Goal: Task Accomplishment & Management: Manage account settings

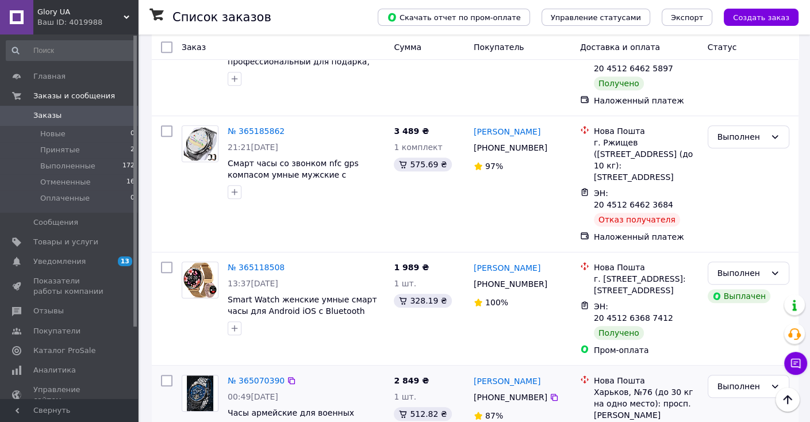
scroll to position [517, 0]
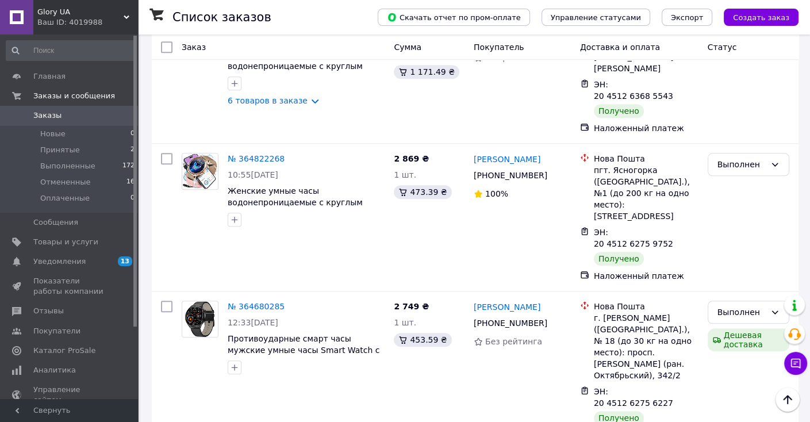
scroll to position [1150, 0]
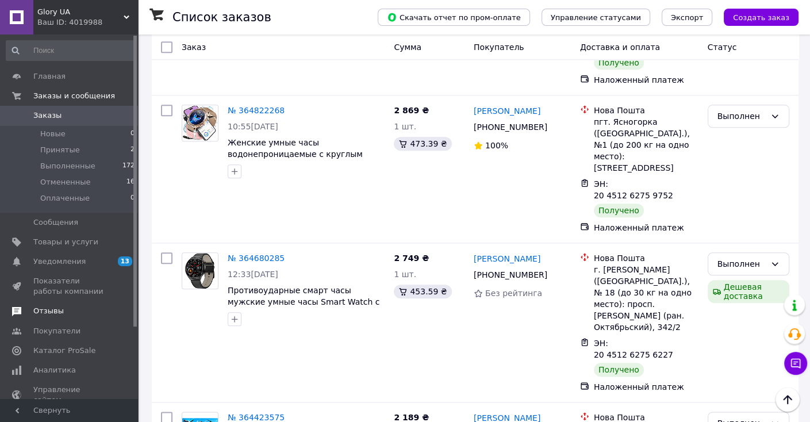
click at [59, 308] on span "Отзывы" at bounding box center [48, 311] width 30 height 10
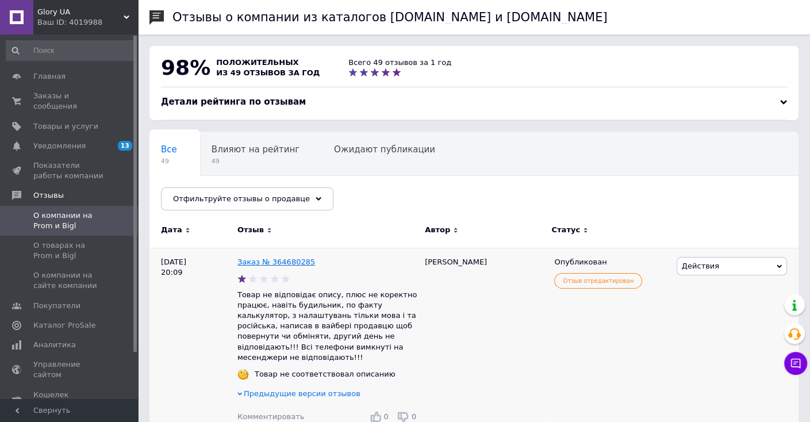
click at [275, 260] on link "Заказ № 364680285" at bounding box center [276, 262] width 78 height 9
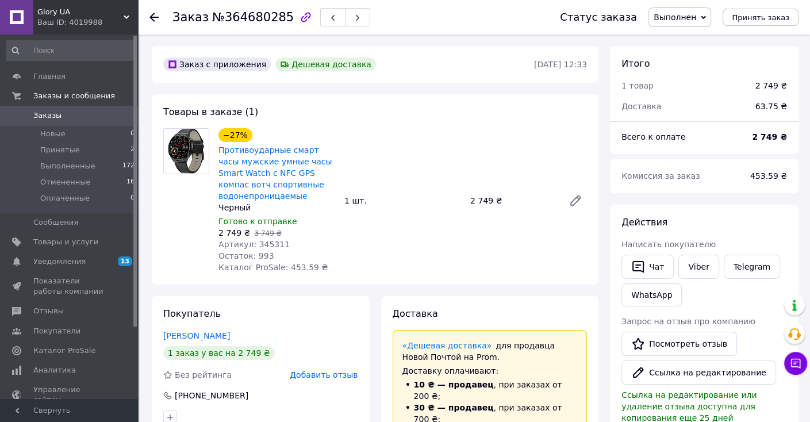
scroll to position [76, 0]
click at [213, 336] on link "Луценко Михаил" at bounding box center [196, 335] width 67 height 9
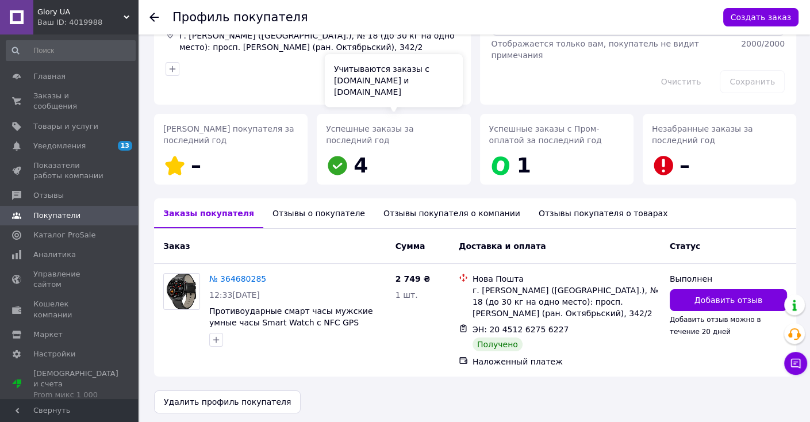
scroll to position [101, 0]
